Goal: Task Accomplishment & Management: Use online tool/utility

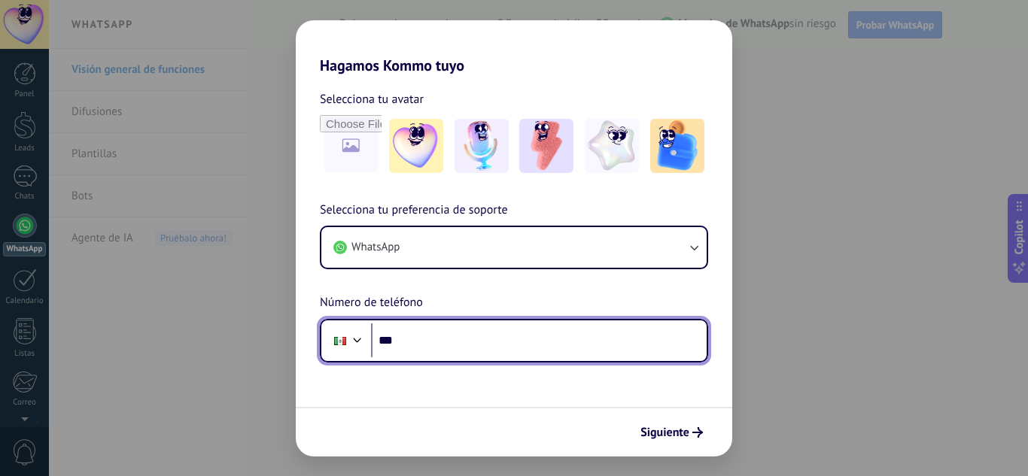
click at [436, 348] on input "***" at bounding box center [539, 341] width 336 height 35
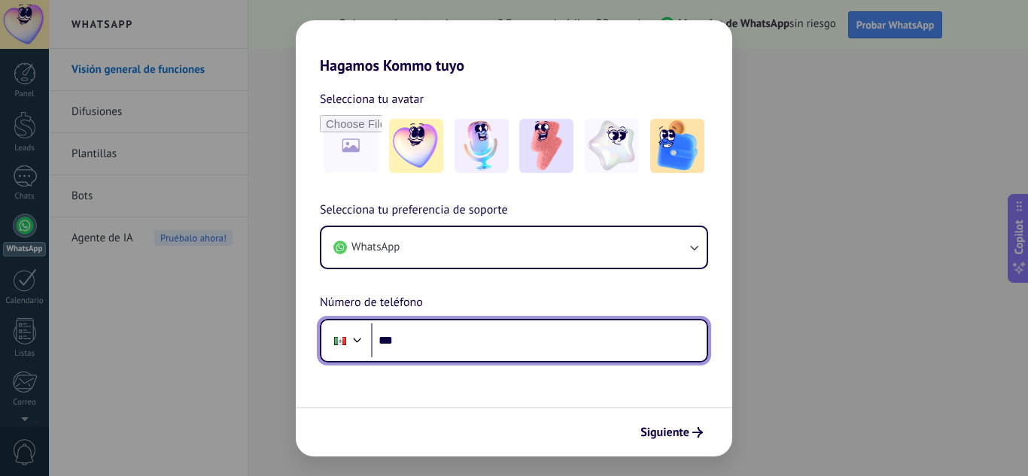
click at [428, 340] on input "***" at bounding box center [539, 341] width 336 height 35
type input "**********"
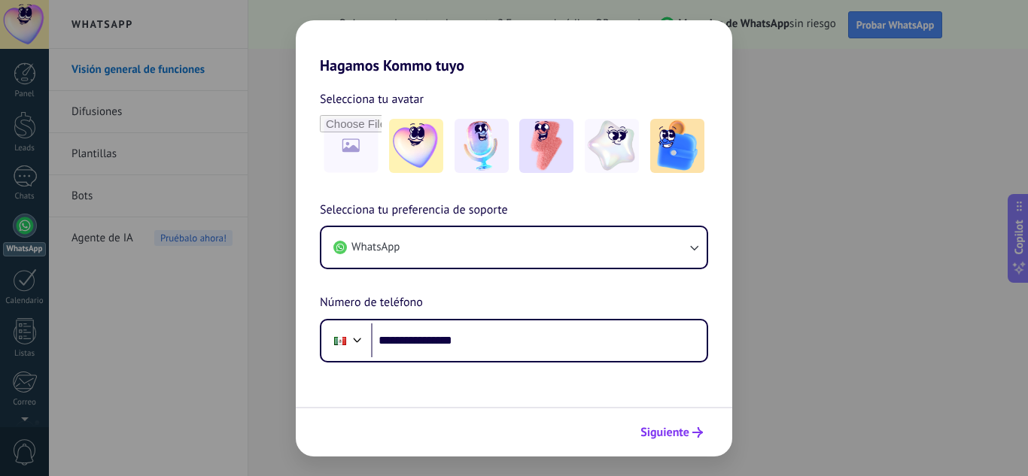
click at [686, 430] on span "Siguiente" at bounding box center [664, 432] width 49 height 11
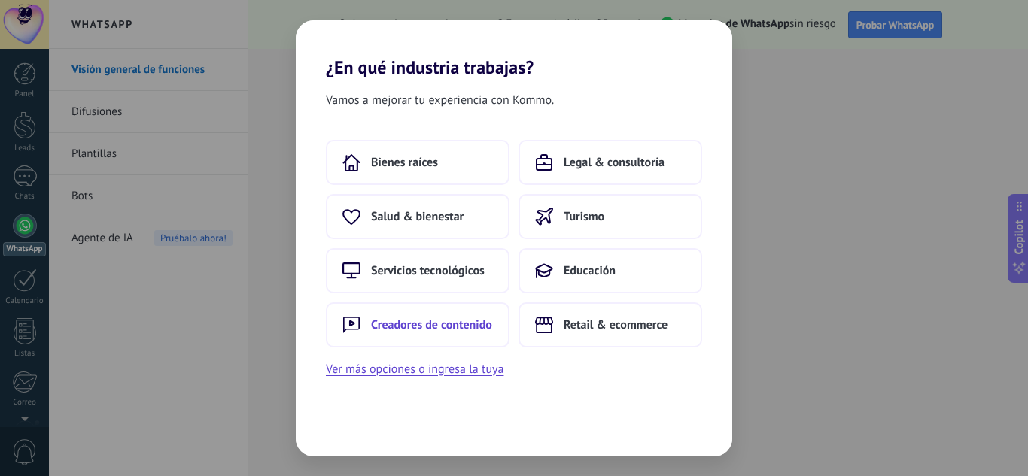
click at [456, 322] on span "Creadores de contenido" at bounding box center [431, 325] width 121 height 15
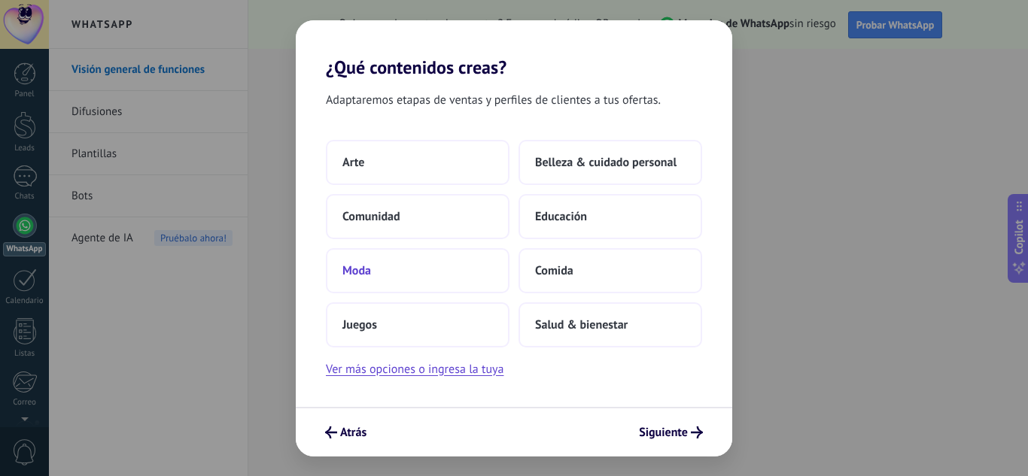
click at [367, 271] on span "Moda" at bounding box center [356, 270] width 29 height 15
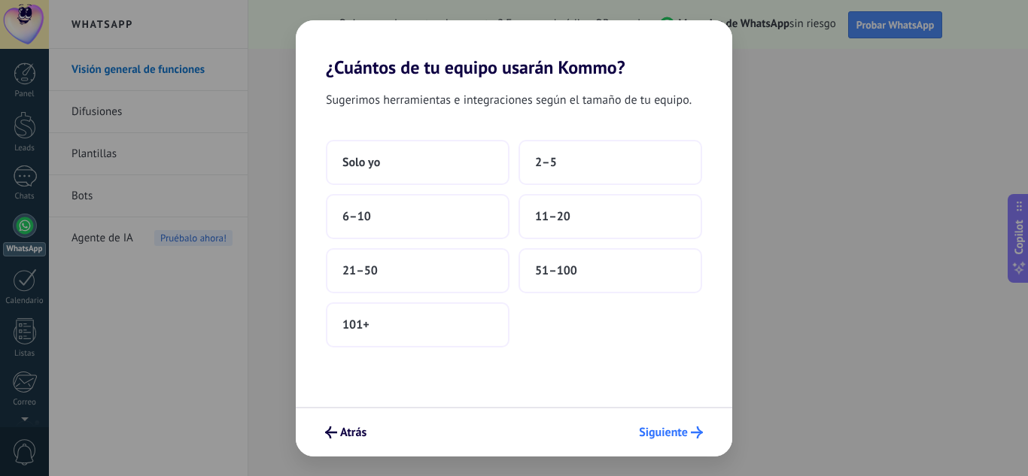
click at [660, 442] on button "Siguiente" at bounding box center [671, 433] width 78 height 26
click at [662, 436] on span "Siguiente" at bounding box center [663, 432] width 49 height 11
click at [679, 428] on span "Siguiente" at bounding box center [663, 432] width 49 height 11
click at [701, 431] on use "submit" at bounding box center [697, 433] width 12 height 12
click at [390, 162] on button "Solo yo" at bounding box center [418, 162] width 184 height 45
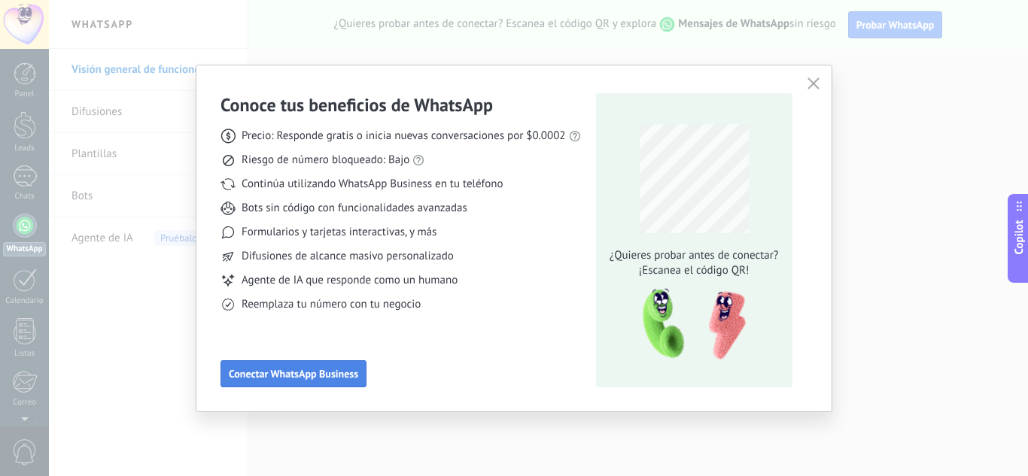
click at [287, 386] on button "Conectar WhatsApp Business" at bounding box center [294, 373] width 146 height 27
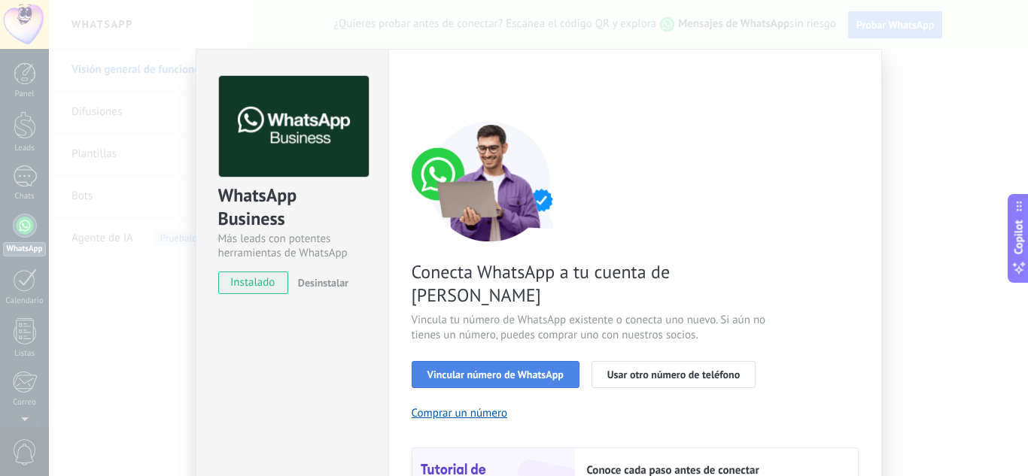
click at [491, 370] on span "Vincular número de WhatsApp" at bounding box center [495, 375] width 136 height 11
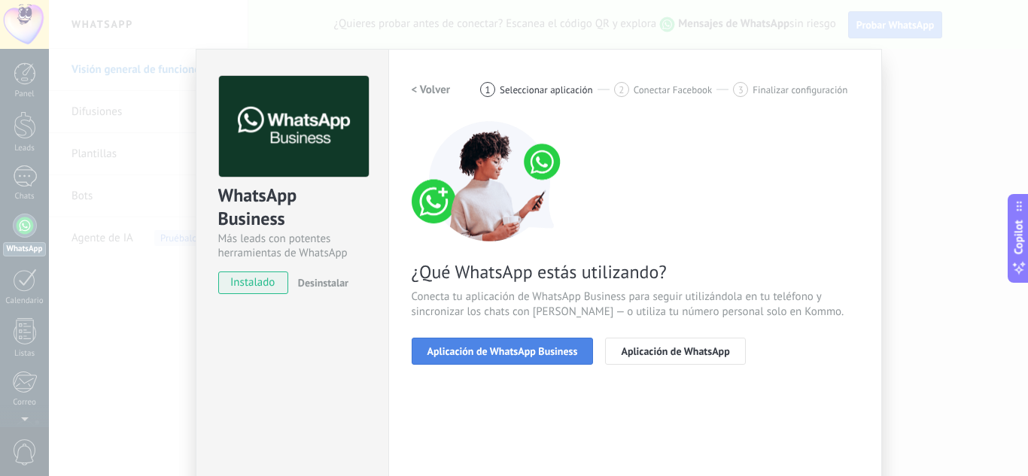
click at [560, 351] on span "Aplicación de WhatsApp Business" at bounding box center [502, 351] width 151 height 11
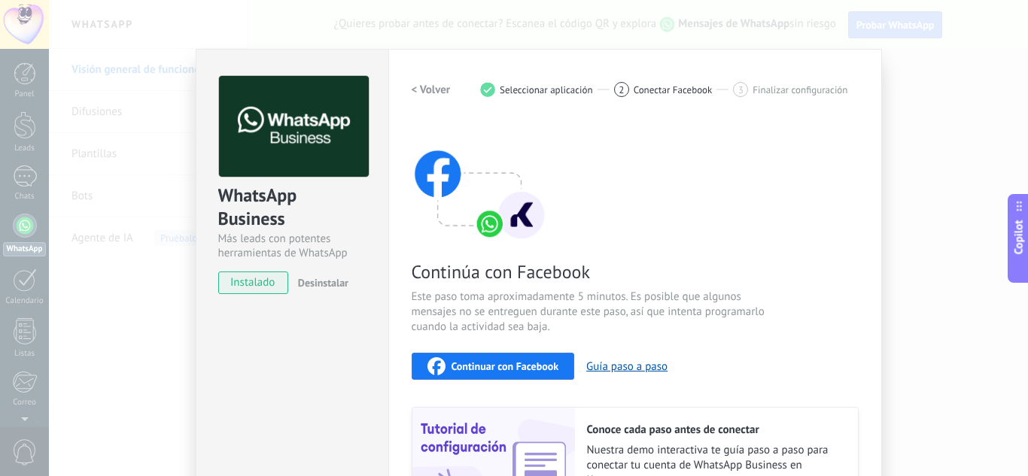
click at [546, 370] on span "Continuar con Facebook" at bounding box center [506, 366] width 108 height 11
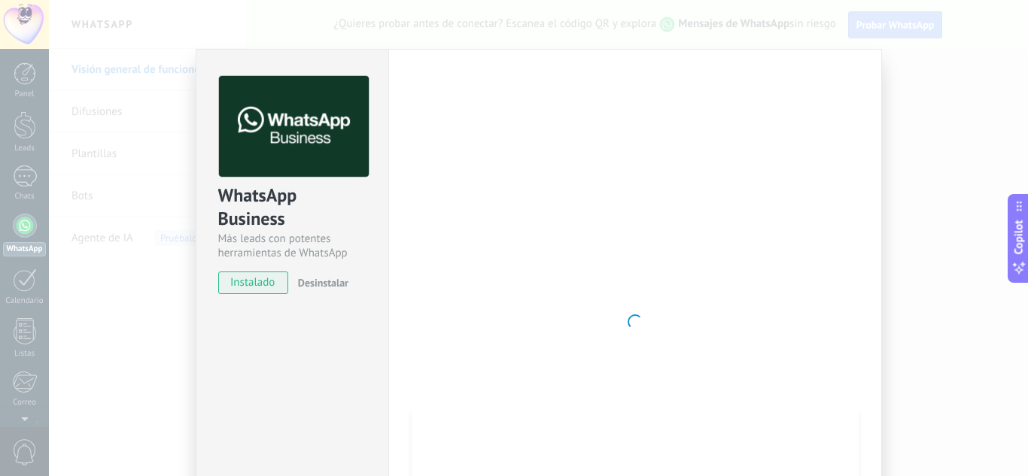
click at [219, 87] on img at bounding box center [294, 127] width 150 height 102
click at [260, 275] on span "instalado" at bounding box center [253, 283] width 68 height 23
click at [260, 283] on span "instalado" at bounding box center [253, 283] width 68 height 23
click at [301, 153] on img at bounding box center [294, 127] width 150 height 102
click at [264, 272] on span "instalado" at bounding box center [253, 283] width 68 height 23
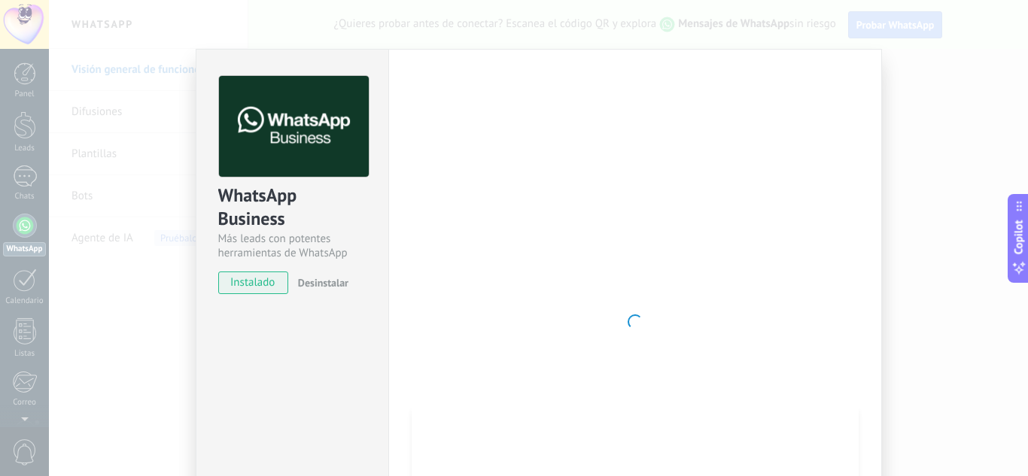
click at [264, 272] on span "instalado" at bounding box center [253, 283] width 68 height 23
click at [333, 195] on div "WhatsApp Business" at bounding box center [292, 208] width 148 height 48
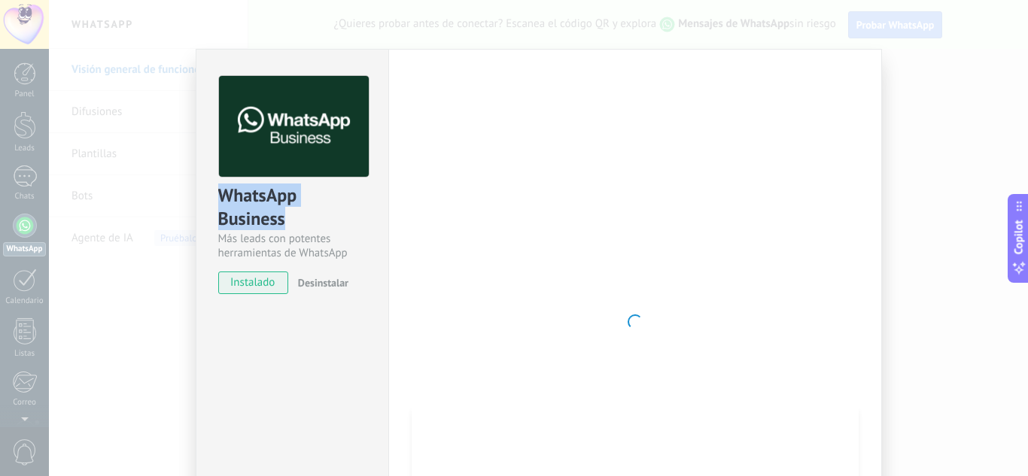
click at [302, 160] on img at bounding box center [294, 127] width 150 height 102
click at [291, 230] on div "WhatsApp Business" at bounding box center [292, 208] width 148 height 48
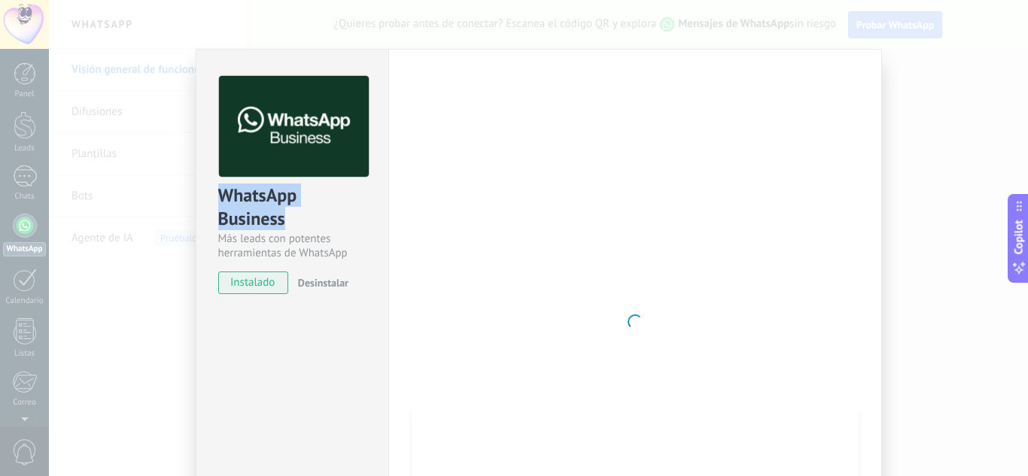
click at [294, 250] on div "Más leads con potentes herramientas de WhatsApp" at bounding box center [292, 246] width 148 height 29
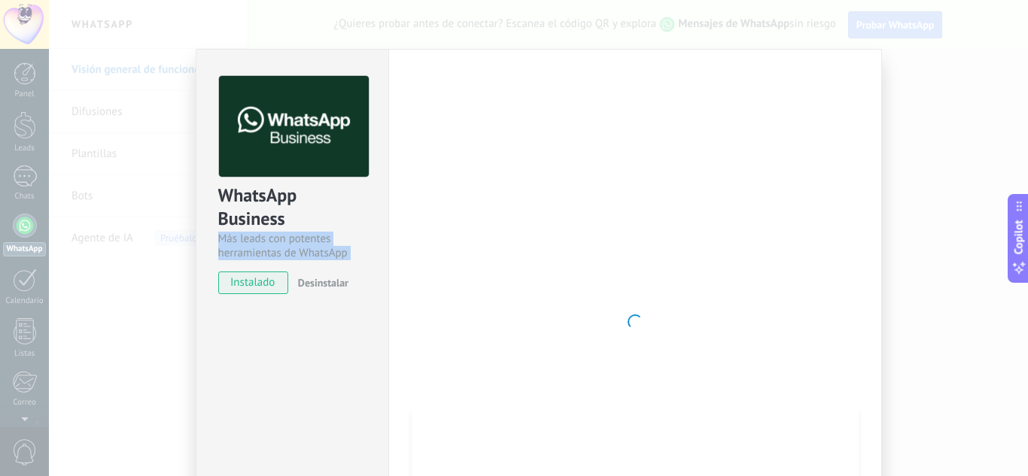
click at [860, 37] on div "WhatsApp Business Más leads con potentes herramientas de WhatsApp instalado Des…" at bounding box center [538, 238] width 979 height 476
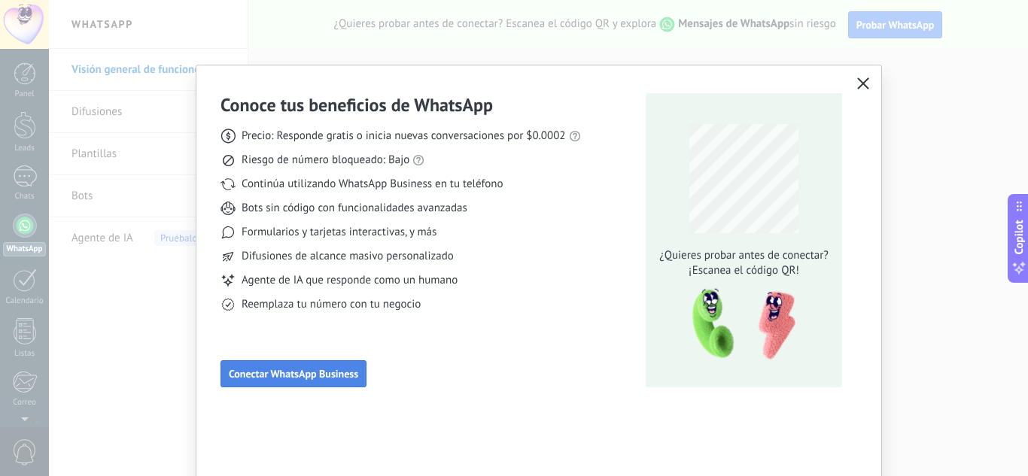
click at [326, 379] on span "Conectar WhatsApp Business" at bounding box center [293, 374] width 129 height 11
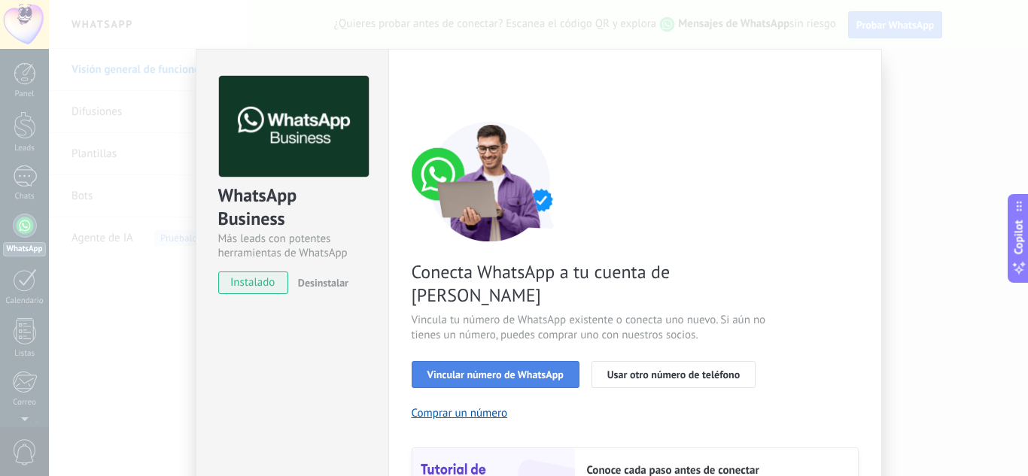
scroll to position [11, 0]
click at [665, 361] on button "Usar otro número de teléfono" at bounding box center [674, 374] width 164 height 27
